Goal: Obtain resource: Download file/media

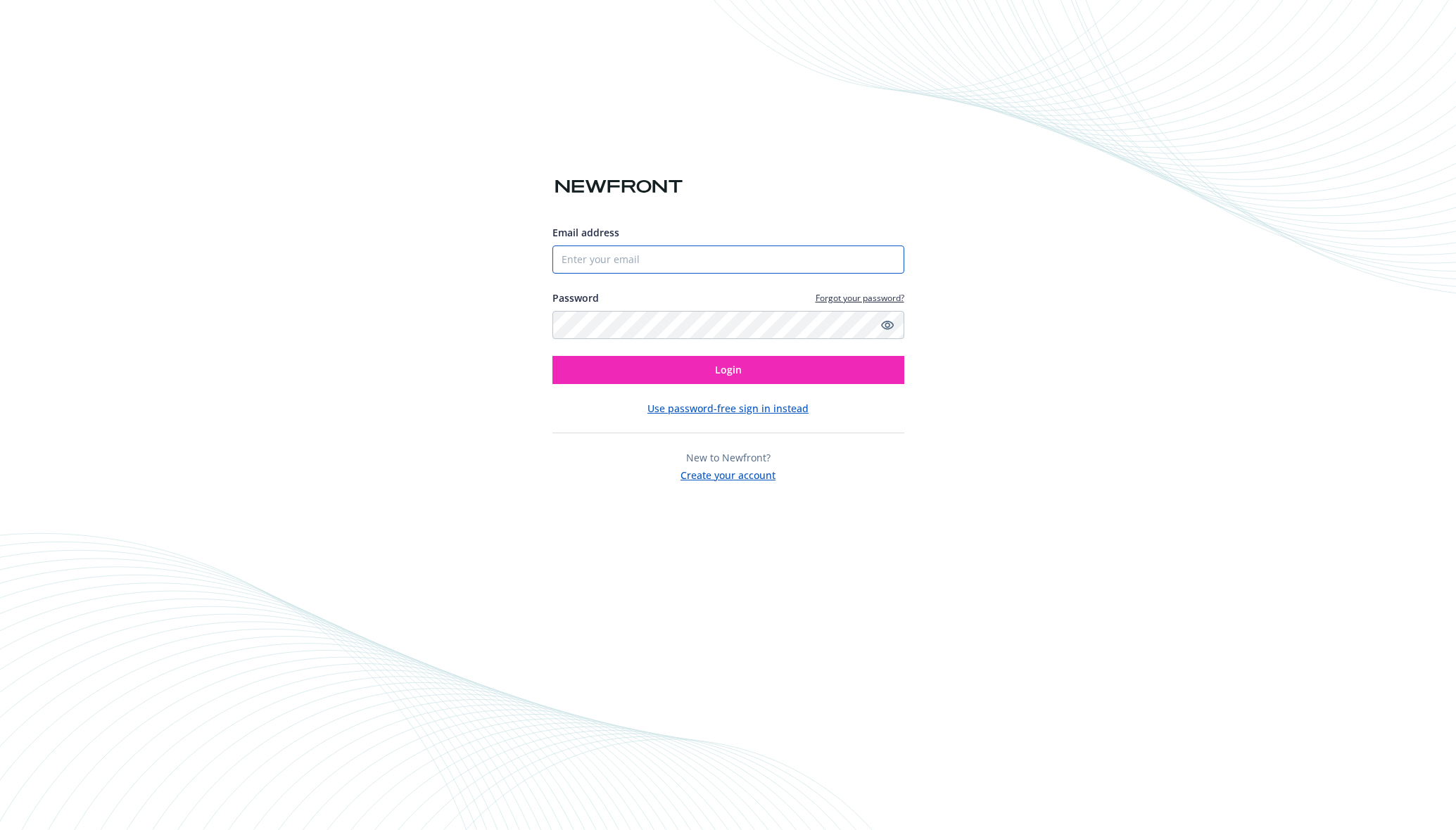
click at [724, 260] on input "Email address" at bounding box center [728, 260] width 352 height 28
click at [0, 829] on com-1password-button at bounding box center [0, 830] width 0 height 0
type input "[EMAIL_ADDRESS][DOMAIN_NAME]"
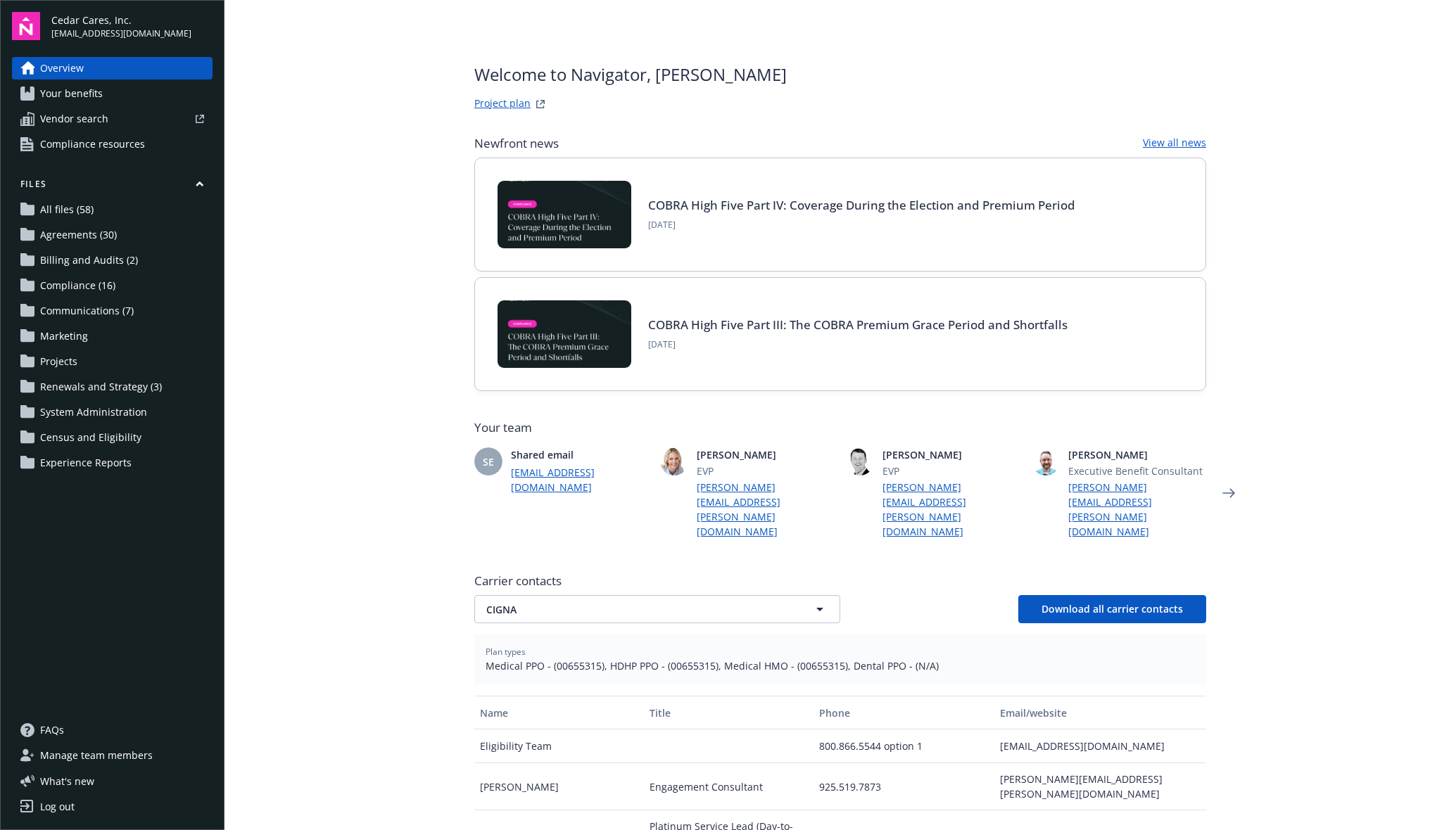
click at [504, 103] on link "Project plan" at bounding box center [503, 104] width 56 height 17
